Goal: Transaction & Acquisition: Obtain resource

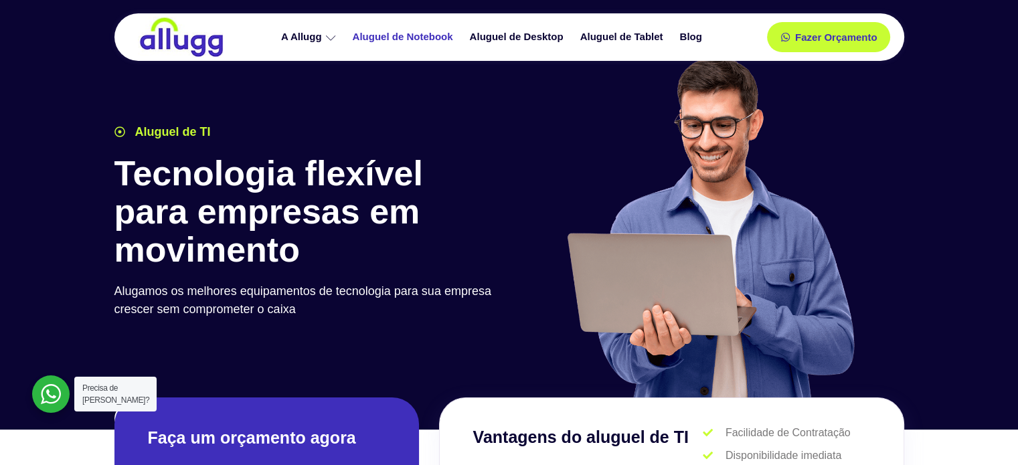
click at [387, 37] on link "Aluguel de Notebook" at bounding box center [404, 36] width 117 height 23
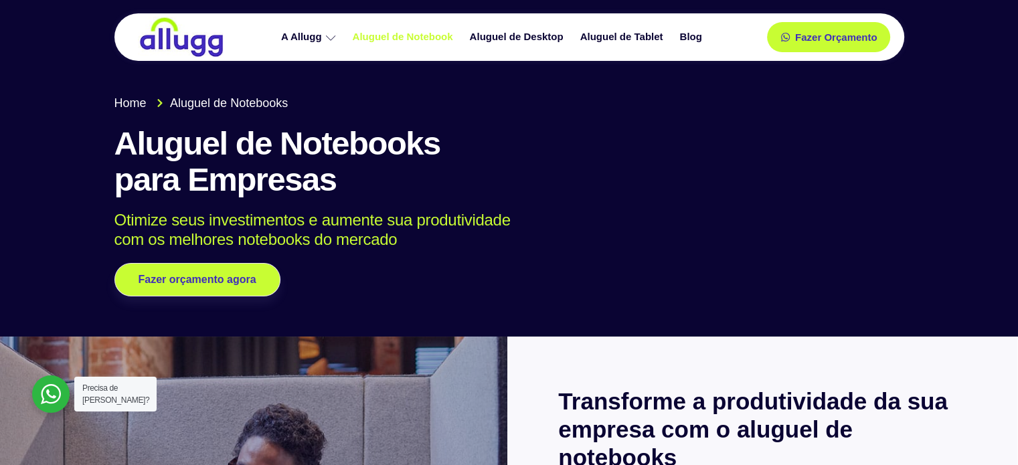
drag, startPoint x: 1017, startPoint y: 48, endPoint x: 1025, endPoint y: 37, distance: 13.4
click at [637, 254] on div "Home Aluguel de Notebooks Aluguel de Notebooks para Empresas Otimize seus inves…" at bounding box center [509, 196] width 803 height 216
